Goal: Communication & Community: Answer question/provide support

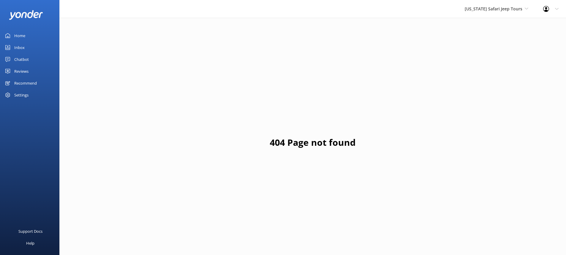
click at [9, 69] on icon at bounding box center [7, 71] width 5 height 5
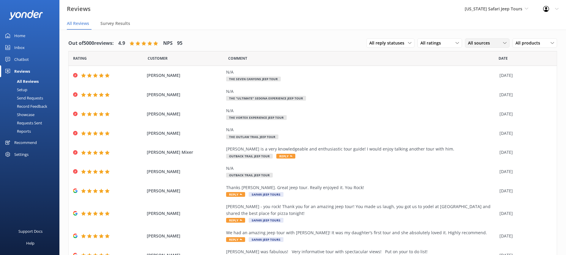
click at [485, 43] on span "All sources" at bounding box center [481, 43] width 26 height 7
click at [484, 91] on div "Google reviews" at bounding box center [490, 91] width 35 height 6
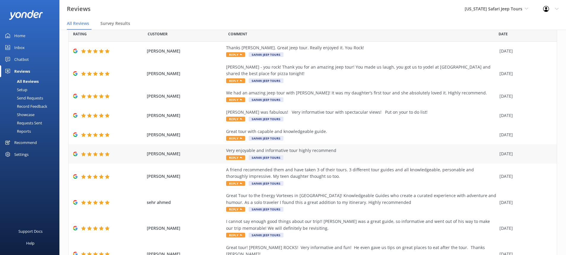
scroll to position [49, 0]
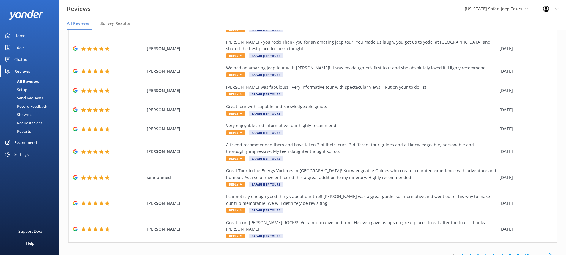
click at [458, 252] on link "2" at bounding box center [461, 255] width 8 height 6
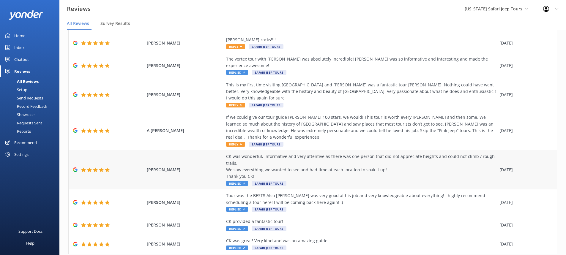
scroll to position [12, 0]
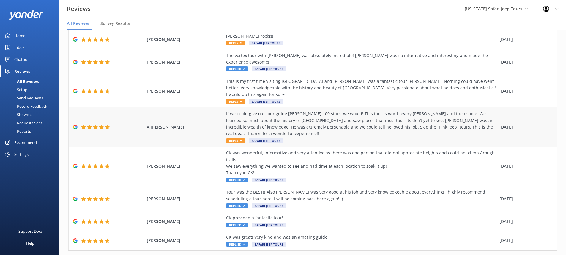
click at [242, 110] on div "If we could give our tour guide [PERSON_NAME] 100 stars, we would! This tour is…" at bounding box center [361, 123] width 270 height 27
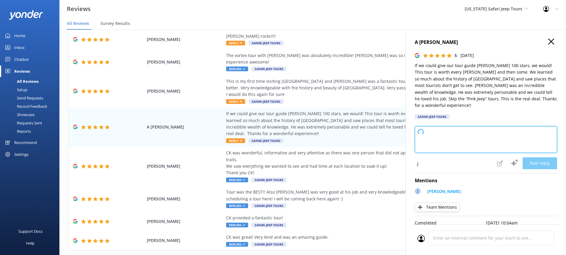
click at [467, 140] on textarea at bounding box center [485, 139] width 142 height 27
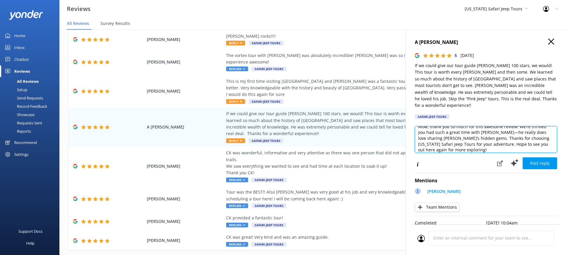
scroll to position [9, 0]
click at [502, 142] on textarea "Wow, thank you so much for this awesome review! We’re thrilled you had such a g…" at bounding box center [485, 139] width 142 height 27
type textarea "Wow, thank you so much for this awesome review! We’re thrilled you had such a g…"
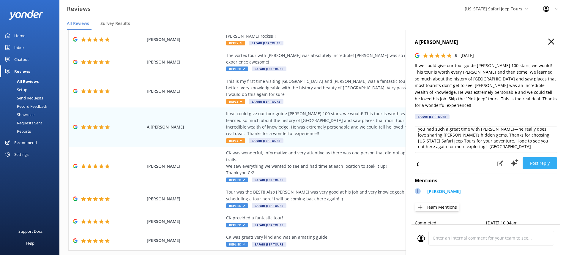
click at [534, 157] on button "Post reply" at bounding box center [539, 163] width 34 height 12
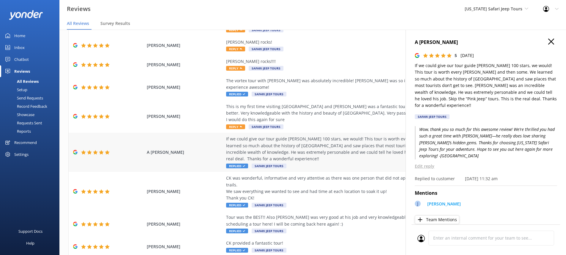
scroll to position [23, 0]
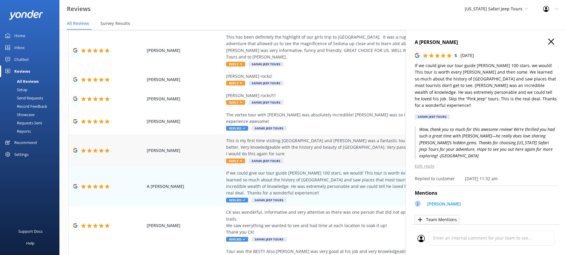
click at [241, 137] on div "This is my first time visiting [GEOGRAPHIC_DATA] and [PERSON_NAME] was a fantas…" at bounding box center [361, 147] width 270 height 20
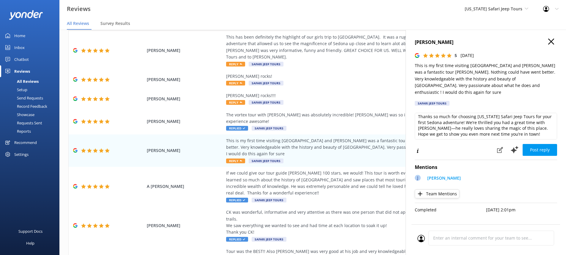
scroll to position [3, 0]
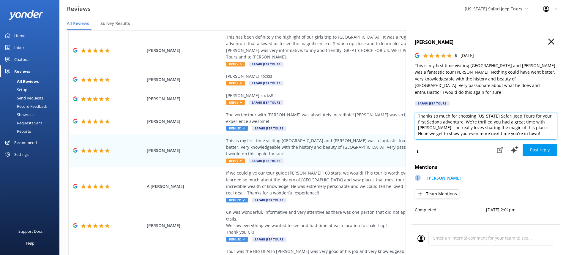
click at [529, 126] on textarea "Thanks so much for choosing [US_STATE] Safari Jeep Tours for your first Sedona …" at bounding box center [485, 126] width 142 height 27
type textarea "Thanks so much for choosing [US_STATE] Safari Jeep Tours for your first Sedona …"
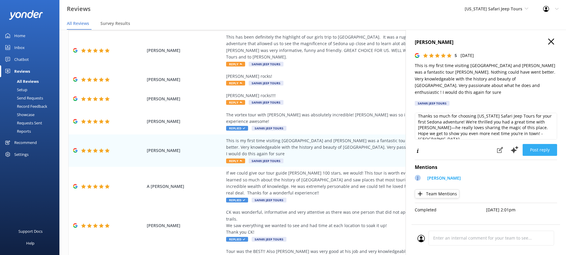
click at [543, 144] on button "Post reply" at bounding box center [539, 150] width 34 height 12
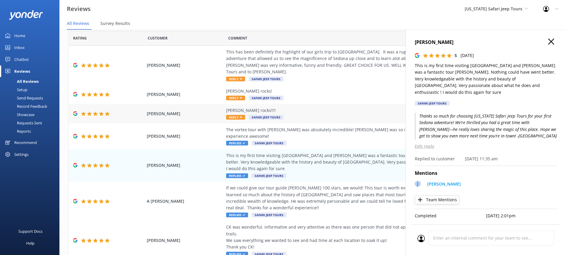
scroll to position [0, 0]
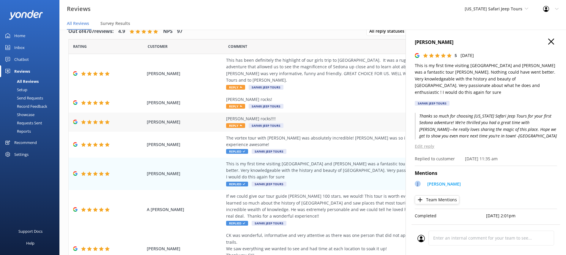
click at [271, 123] on span "Safari Jeep Tours" at bounding box center [265, 125] width 35 height 5
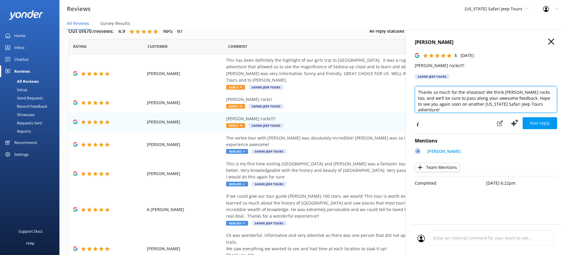
click at [533, 107] on textarea "Thanks so much for the shoutout! We think [PERSON_NAME] rocks too, and we’ll be…" at bounding box center [485, 99] width 142 height 27
type textarea "Thanks so much for the shoutout! We think [PERSON_NAME] rocks too, and we’ll be…"
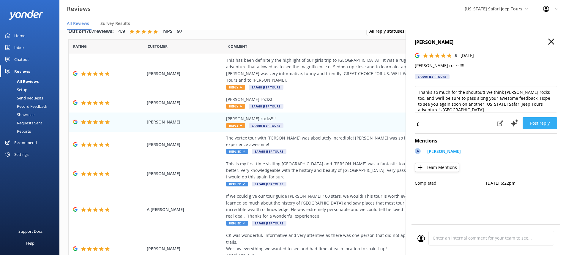
click at [548, 124] on button "Post reply" at bounding box center [539, 123] width 34 height 12
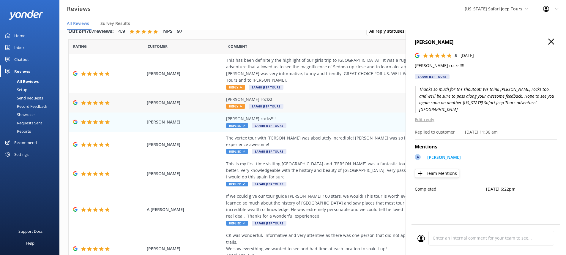
click at [243, 99] on div "[PERSON_NAME] rocks! Reply Safari Jeep Tours" at bounding box center [361, 102] width 270 height 13
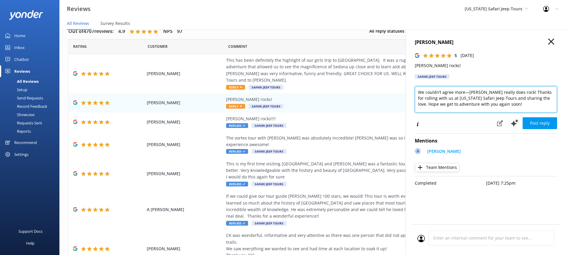
click at [509, 103] on textarea "We couldn’t agree more—[PERSON_NAME] really does rock! Thanks for rolling with …" at bounding box center [485, 99] width 142 height 27
type textarea "We couldn’t agree more—[PERSON_NAME] really does rock! Thanks for rolling with …"
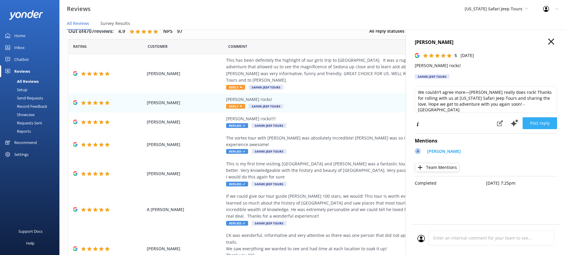
click at [530, 123] on button "Post reply" at bounding box center [539, 123] width 34 height 12
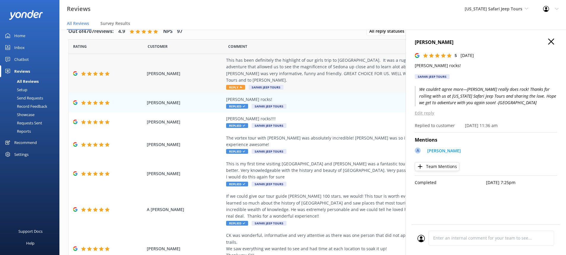
click at [239, 67] on div "This has been definitely the highlight of our girls trip to [GEOGRAPHIC_DATA]. …" at bounding box center [361, 70] width 270 height 27
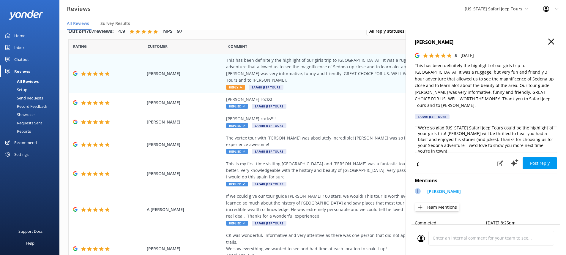
scroll to position [9, 0]
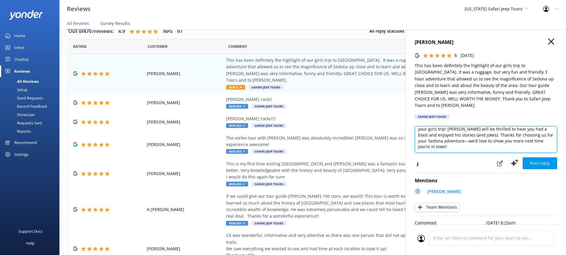
click at [495, 140] on textarea "We’re so glad [US_STATE] Safari Jeep Tours could be the highlight of your girls…" at bounding box center [485, 139] width 142 height 27
type textarea "We’re so glad [US_STATE] Safari Jeep Tours could be the highlight of your girls…"
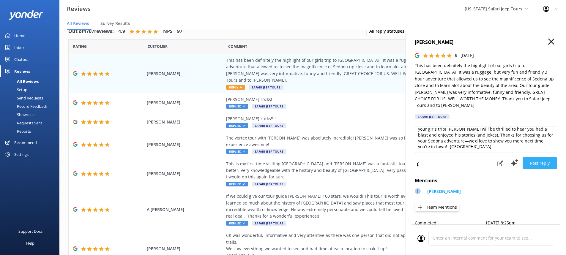
click at [533, 157] on button "Post reply" at bounding box center [539, 163] width 34 height 12
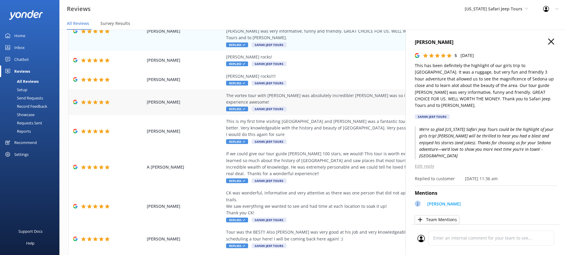
scroll to position [83, 0]
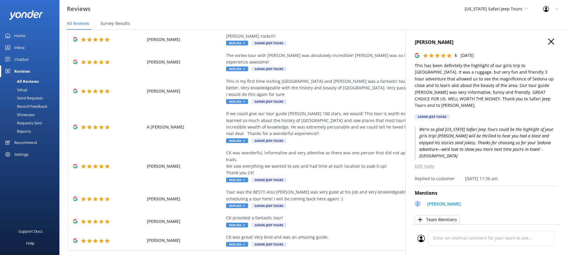
click at [548, 42] on use "button" at bounding box center [551, 42] width 6 height 6
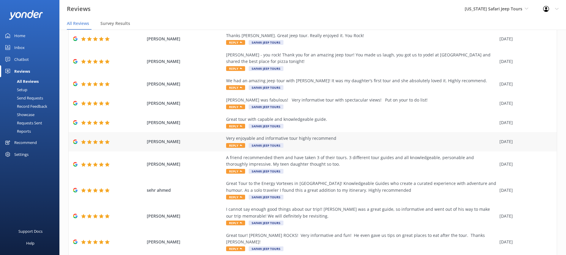
scroll to position [49, 0]
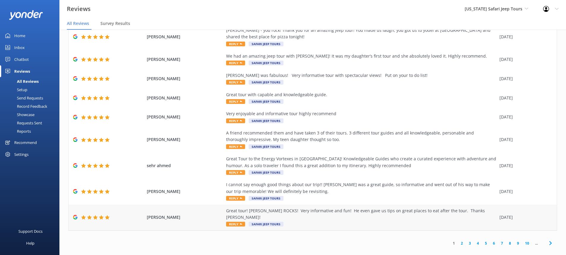
click at [246, 213] on div "Great tour! [PERSON_NAME] ROCKS! Very informative and fun! He even gave us tips…" at bounding box center [361, 214] width 270 height 13
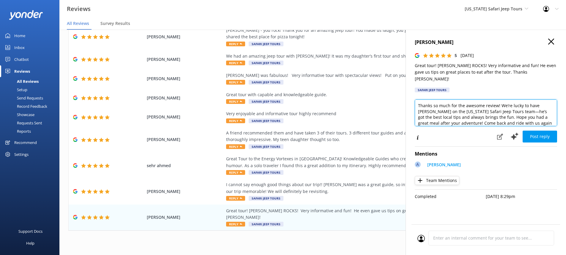
click at [532, 119] on textarea "Thanks so much for the awesome review! We’re lucky to have [PERSON_NAME] on the…" at bounding box center [485, 112] width 142 height 27
type textarea "Thanks so much for the awesome review! We’re lucky to have [PERSON_NAME] on the…"
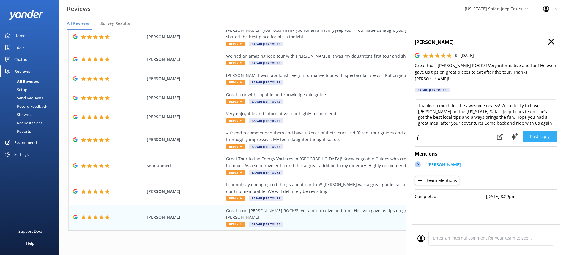
click at [538, 131] on button "Post reply" at bounding box center [539, 137] width 34 height 12
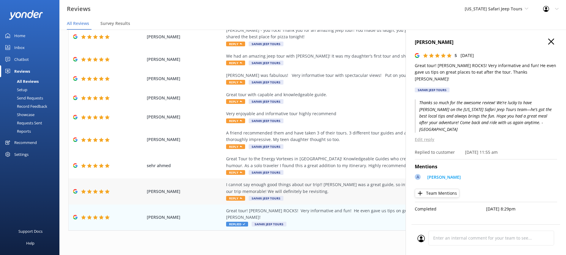
click at [241, 190] on div "I cannot say enough good things about our trip!! [PERSON_NAME] was a great guid…" at bounding box center [361, 187] width 270 height 13
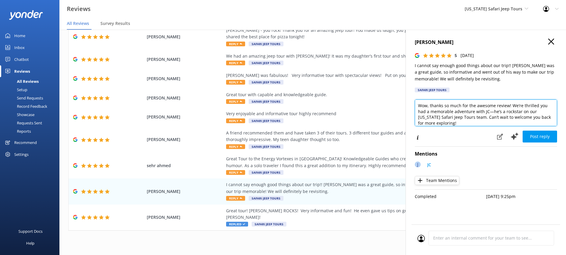
click at [552, 118] on textarea "Wow, thanks so much for the awesome review! We’re thrilled you had a memorable …" at bounding box center [485, 112] width 142 height 27
type textarea "Wow, thanks so much for the awesome review! We’re thrilled you had a memorable …"
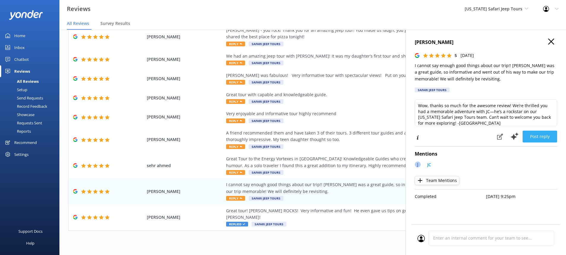
click at [542, 135] on button "Post reply" at bounding box center [539, 137] width 34 height 12
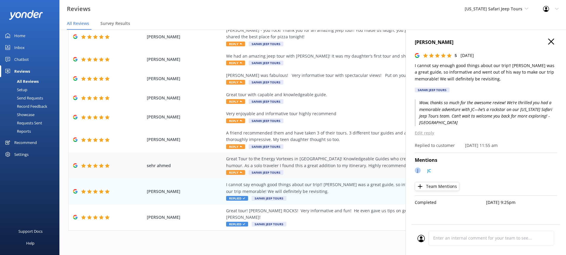
click at [251, 165] on div "Great Tour to the Energy Vortexes in [GEOGRAPHIC_DATA]! Knowledgeable Guides wh…" at bounding box center [361, 162] width 270 height 13
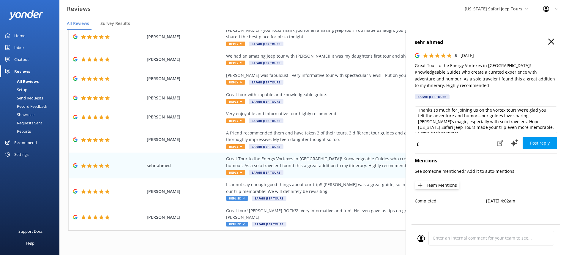
scroll to position [3, 0]
click at [536, 127] on textarea "Thanks so much for joining us on the vortex tour! We’re glad you felt the adven…" at bounding box center [485, 119] width 142 height 27
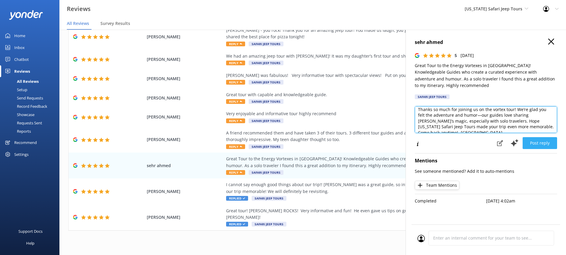
type textarea "Thanks so much for joining us on the vortex tour! We’re glad you felt the adven…"
click at [546, 148] on button "Post reply" at bounding box center [539, 143] width 34 height 12
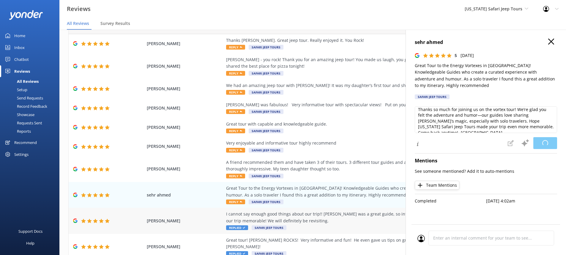
scroll to position [20, 0]
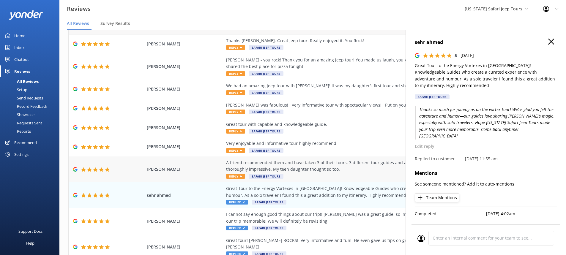
click at [287, 175] on div "A friend recommended them and have taken 3 of their tours. 3 different tour gui…" at bounding box center [361, 169] width 270 height 20
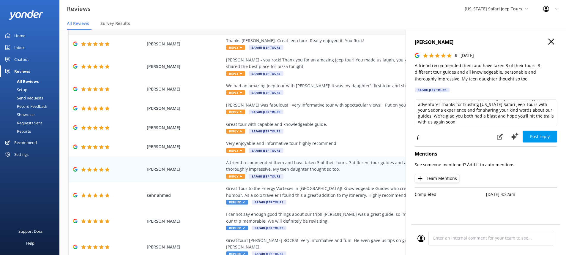
scroll to position [9, 0]
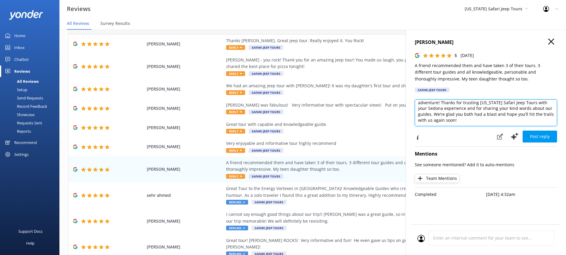
click at [484, 122] on textarea "Wow, three tours with us and you brought your teen along for the adventure! Tha…" at bounding box center [485, 112] width 142 height 27
type textarea "Wow, three tours with us and you brought your teen along for the adventure! Tha…"
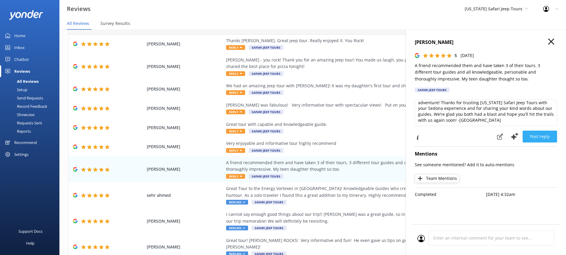
click at [530, 134] on button "Post reply" at bounding box center [539, 137] width 34 height 12
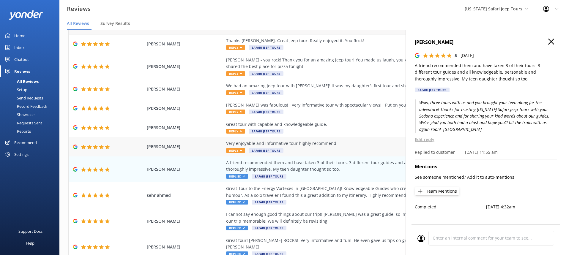
click at [240, 150] on use at bounding box center [241, 150] width 2 height 1
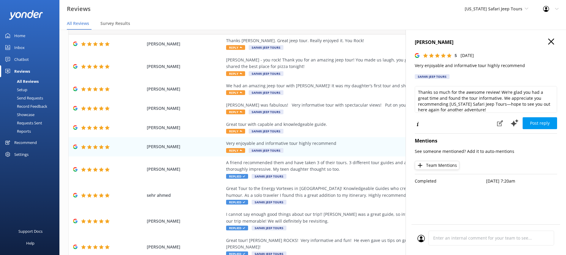
scroll to position [3, 0]
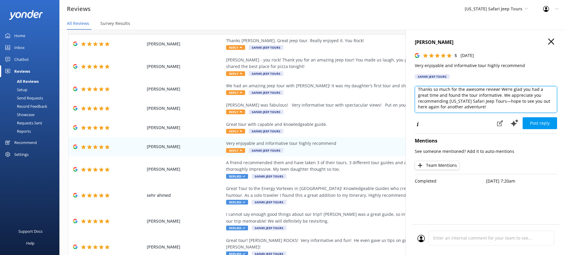
click at [503, 109] on textarea "Thanks so much for the awesome review! We’re glad you had a great time and foun…" at bounding box center [485, 99] width 142 height 27
type textarea "Thanks so much for the awesome review! We’re glad you had a great time and foun…"
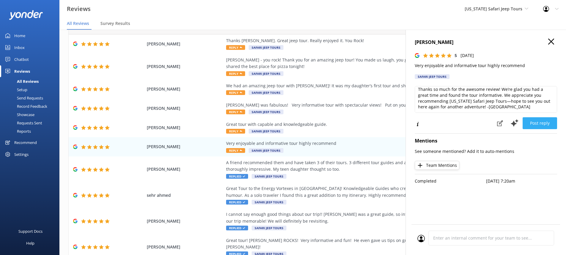
click at [535, 119] on button "Post reply" at bounding box center [539, 123] width 34 height 12
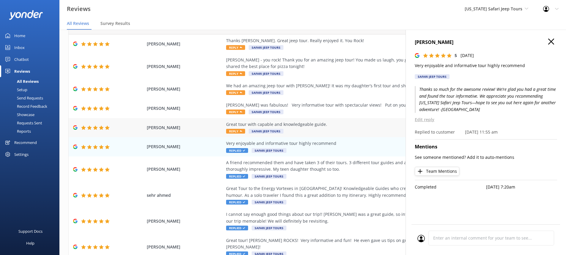
click at [229, 126] on div "Great tour with capable and knowledgeable guide." at bounding box center [361, 124] width 270 height 7
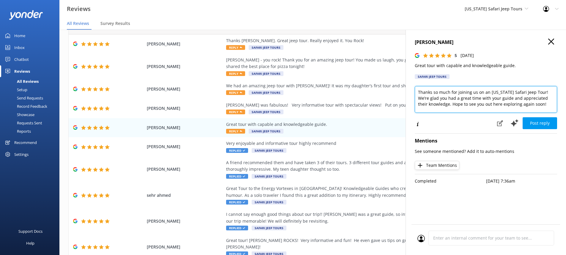
click at [535, 103] on textarea "Thanks so much for joining us on an [US_STATE] Safari Jeep Tour! We’re glad you…" at bounding box center [485, 99] width 142 height 27
click at [541, 104] on textarea "Thanks so much for joining us on an [US_STATE] Safari Jeep Tour! We’re glad you…" at bounding box center [485, 99] width 142 height 27
type textarea "Thanks so much for joining us on an [US_STATE] Safari Jeep Tour! We’re glad you…"
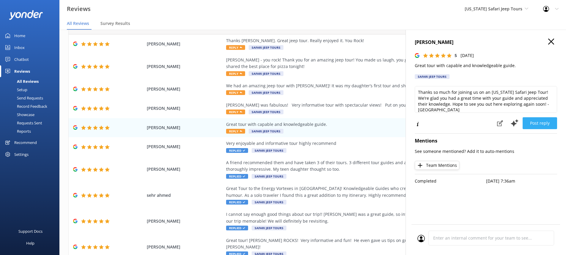
click at [544, 121] on button "Post reply" at bounding box center [539, 123] width 34 height 12
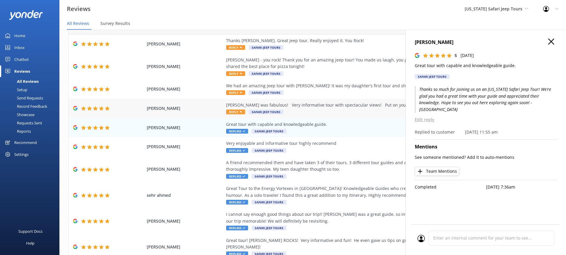
click at [232, 115] on div "[PERSON_NAME] was fabulous! Very informative tour with spectacular views! Put o…" at bounding box center [361, 108] width 270 height 13
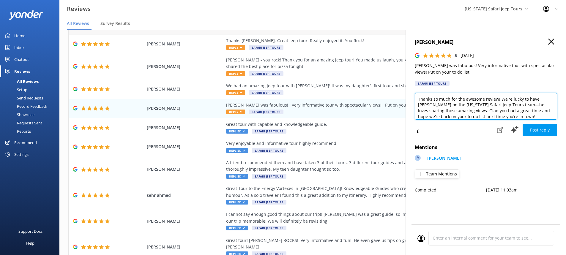
click at [504, 115] on textarea "Thanks so much for the awesome review! We’re lucky to have [PERSON_NAME] on the…" at bounding box center [485, 106] width 142 height 27
type textarea "Thanks so much for the awesome review! We’re lucky to have [PERSON_NAME] on the…"
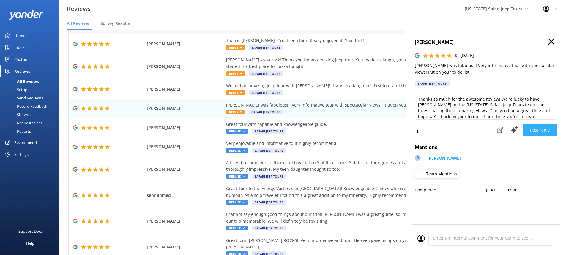
click at [548, 131] on button "Post reply" at bounding box center [539, 130] width 34 height 12
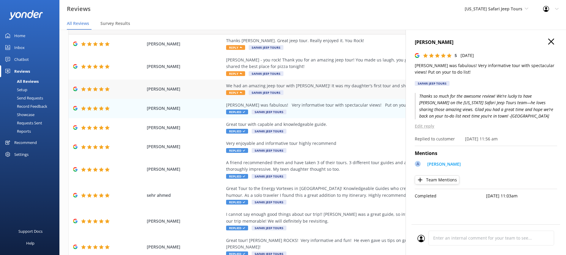
click at [234, 95] on span "Reply" at bounding box center [235, 92] width 19 height 5
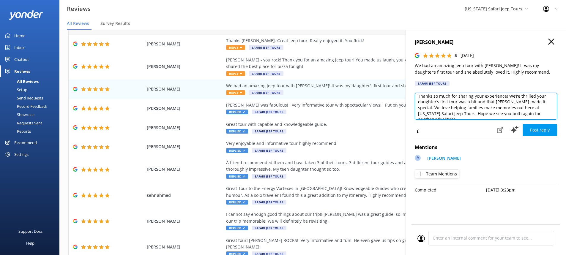
click at [547, 115] on textarea "Thanks so much for sharing your experience! We’re thrilled your daughter’s firs…" at bounding box center [485, 106] width 142 height 27
type textarea "Thanks so much for sharing your experience! We’re thrilled your daughter’s firs…"
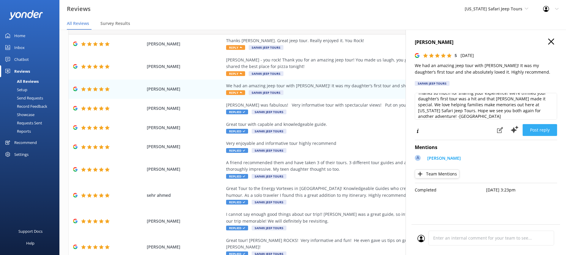
click at [546, 130] on button "Post reply" at bounding box center [539, 130] width 34 height 12
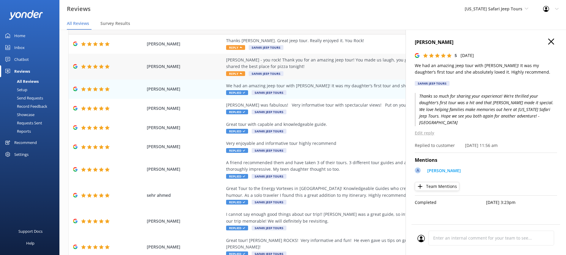
click at [245, 70] on div "[PERSON_NAME] - you rock! Thank you for an amazing jeep tour! You made us laugh…" at bounding box center [361, 67] width 270 height 20
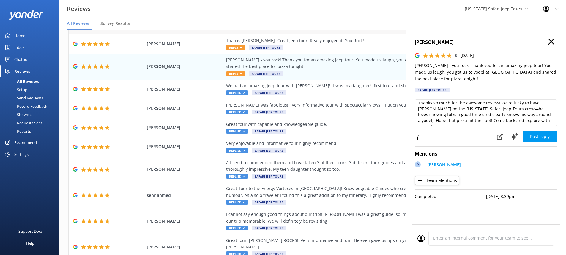
scroll to position [3, 0]
click at [534, 118] on textarea "Thanks so much for the awesome review! We’re lucky to have [PERSON_NAME] on the…" at bounding box center [485, 112] width 142 height 27
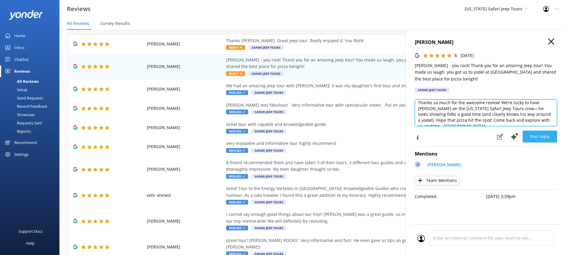
type textarea "Thanks so much for the awesome review! We’re lucky to have [PERSON_NAME] on the…"
click at [529, 137] on button "Post reply" at bounding box center [539, 137] width 34 height 12
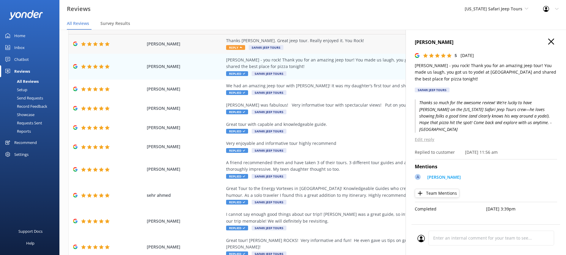
click at [278, 48] on span "Safari Jeep Tours" at bounding box center [265, 47] width 35 height 5
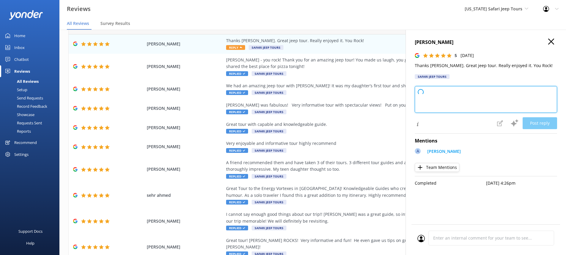
click at [448, 99] on textarea at bounding box center [485, 99] width 142 height 27
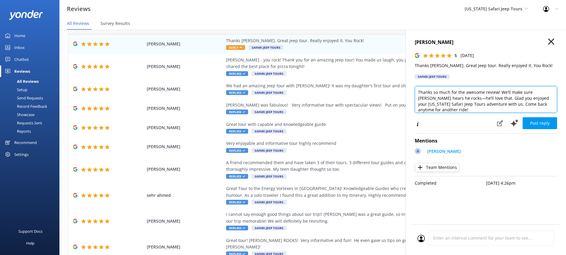
click at [548, 103] on textarea "Thanks so much for the awesome review! We’ll make sure [PERSON_NAME] hears he r…" at bounding box center [485, 99] width 142 height 27
type textarea "Thanks so much for the awesome review! We’ll make sure [PERSON_NAME] hears he r…"
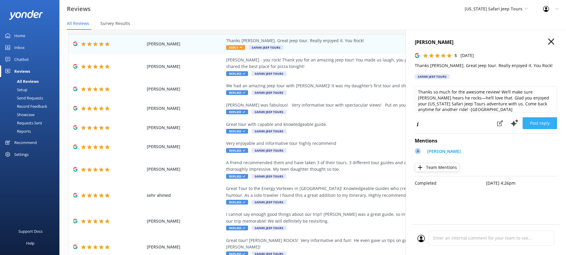
click at [543, 122] on button "Post reply" at bounding box center [539, 123] width 34 height 12
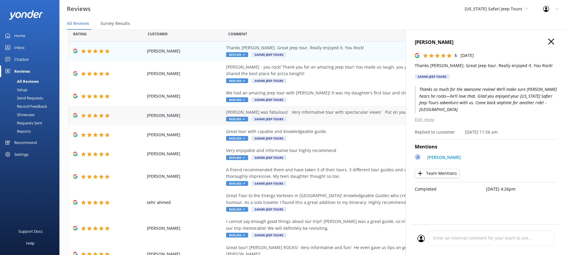
scroll to position [0, 0]
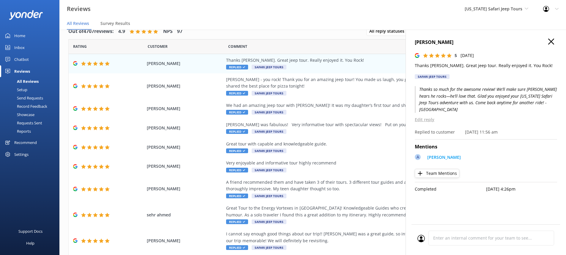
click at [549, 38] on div "[PERSON_NAME] 5 [DATE] Thanks [PERSON_NAME]. Great jeep tour. Really enjoyed it…" at bounding box center [485, 157] width 160 height 255
click at [552, 42] on icon "button" at bounding box center [551, 42] width 6 height 6
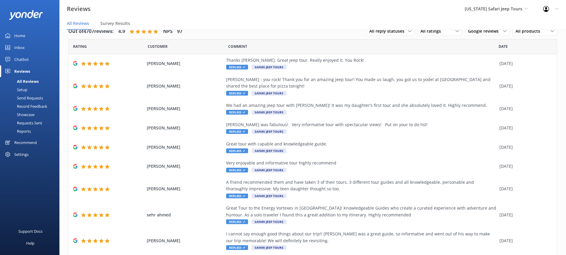
click at [403, 17] on div "Reviews [US_STATE] Safari Jeep Tours Sedona Off-Road Center [US_STATE] Safari J…" at bounding box center [283, 9] width 566 height 18
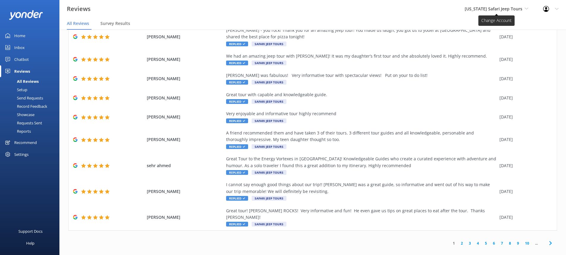
click at [522, 9] on span "[US_STATE] Safari Jeep Tours" at bounding box center [493, 9] width 58 height 6
click at [499, 27] on link "[GEOGRAPHIC_DATA]" at bounding box center [486, 25] width 59 height 14
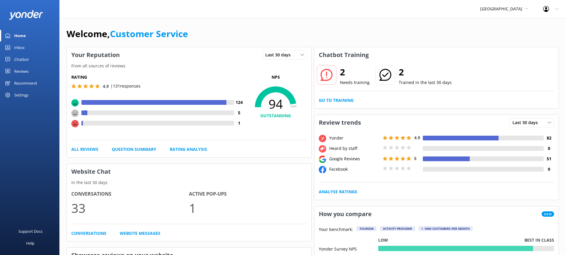
click at [30, 74] on link "Reviews" at bounding box center [29, 71] width 59 height 12
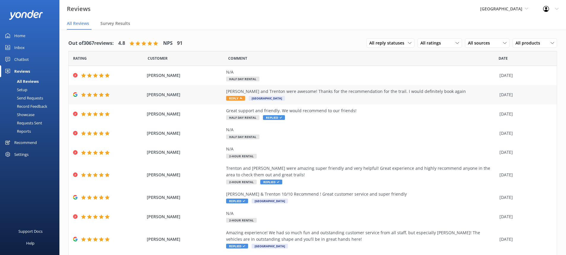
click at [273, 91] on div "[PERSON_NAME] and Trenton were awesome! Thanks for the recommendation for the t…" at bounding box center [361, 91] width 270 height 7
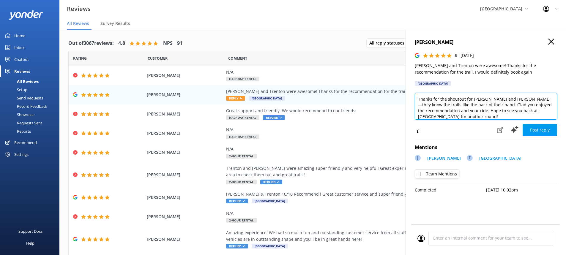
click at [507, 118] on textarea "Thanks for the shoutout for [PERSON_NAME] and [PERSON_NAME]—they know the trail…" at bounding box center [485, 106] width 142 height 27
type textarea "Thanks for the shoutout for [PERSON_NAME] and [PERSON_NAME]—they know the trail…"
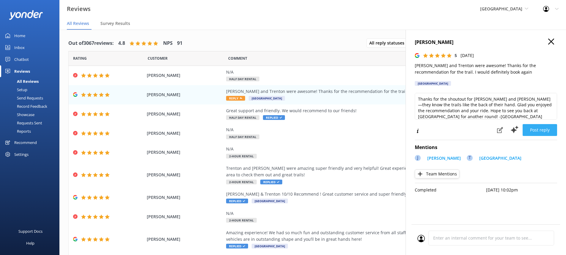
click at [542, 132] on button "Post reply" at bounding box center [539, 130] width 34 height 12
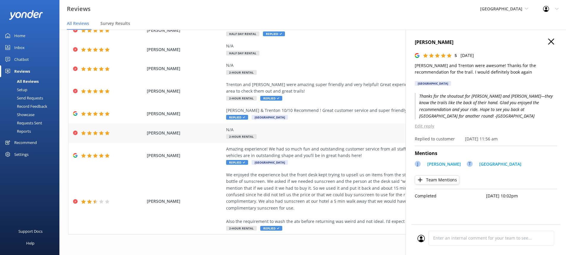
scroll to position [12, 0]
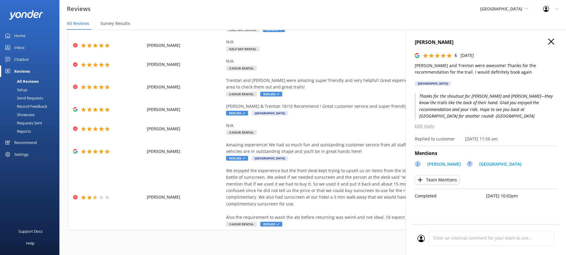
click at [550, 40] on icon "button" at bounding box center [551, 42] width 6 height 6
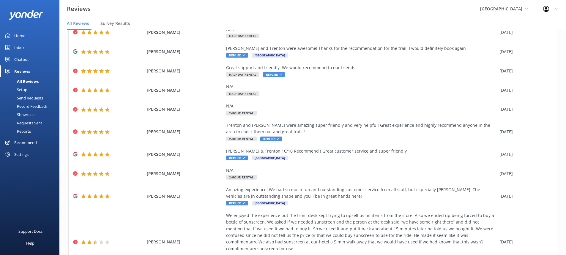
scroll to position [0, 0]
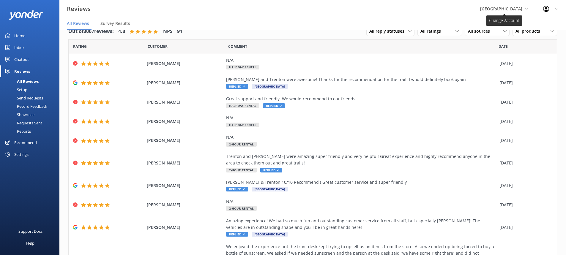
click at [510, 12] on span "[GEOGRAPHIC_DATA]" at bounding box center [504, 9] width 48 height 7
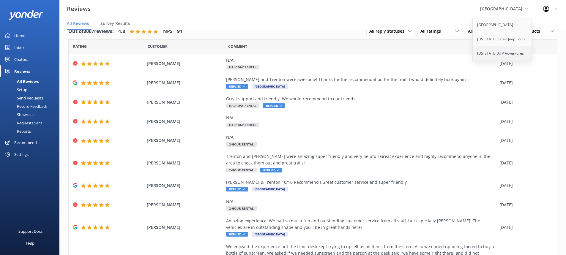
click at [486, 54] on link "[US_STATE] ATV Adventures" at bounding box center [501, 53] width 59 height 14
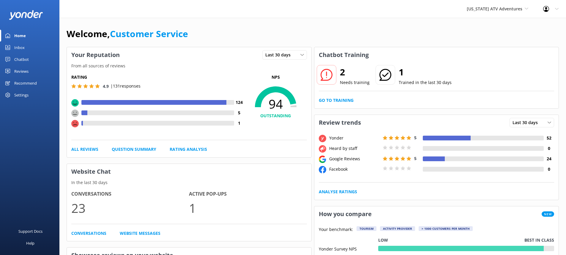
click at [25, 68] on div "Reviews" at bounding box center [21, 71] width 14 height 12
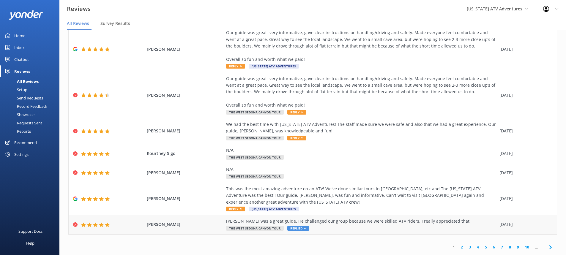
scroll to position [12, 0]
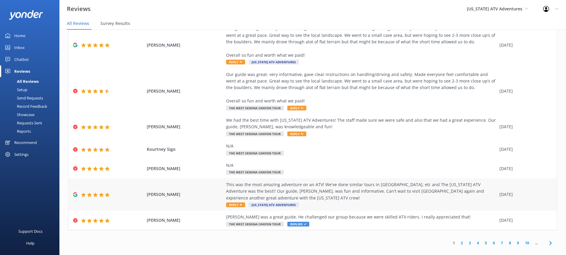
click at [302, 198] on div "This was the most amazing adventure on an ATV! We've done similar tours in [GEO…" at bounding box center [361, 194] width 270 height 27
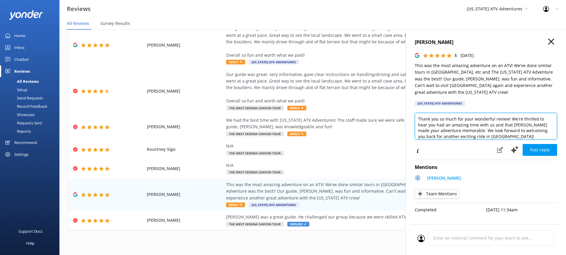
click at [498, 136] on textarea "Thank you so much for your wonderful review! We're thrilled to hear you had an …" at bounding box center [485, 126] width 142 height 27
type textarea "Thank you so much for your wonderful review! We're thrilled to hear you had an …"
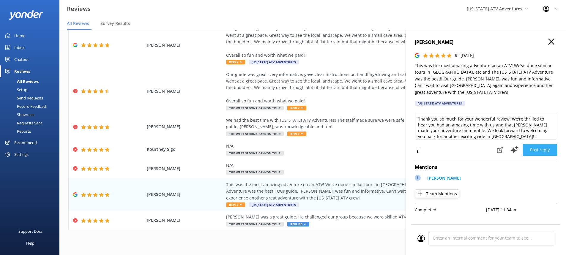
click at [547, 147] on button "Post reply" at bounding box center [539, 150] width 34 height 12
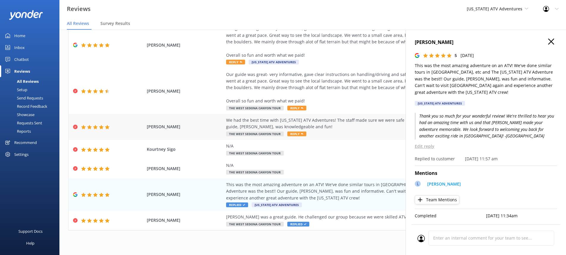
click at [258, 118] on div "We had the best time with [US_STATE] ATV Adventures! The staff made sure we wer…" at bounding box center [361, 123] width 270 height 13
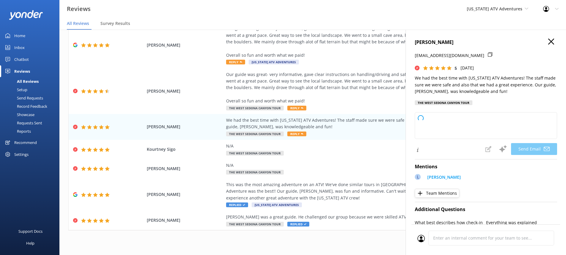
type textarea "Thank you so much, [PERSON_NAME]! We're thrilled to hear you had a fantastic ti…"
